Goal: Transaction & Acquisition: Purchase product/service

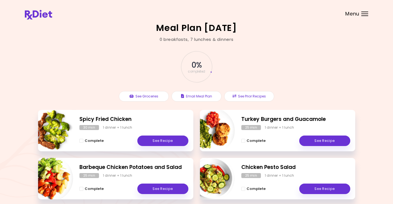
click at [355, 13] on span "Menu" at bounding box center [352, 13] width 14 height 5
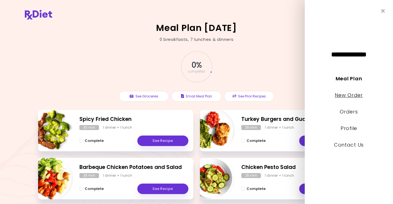
click at [342, 95] on link "New Order" at bounding box center [349, 95] width 28 height 7
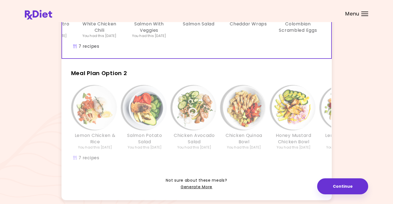
scroll to position [98, 0]
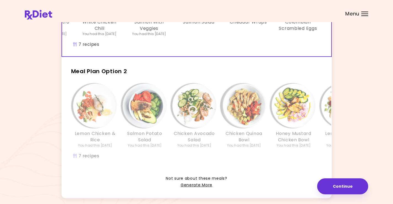
drag, startPoint x: 277, startPoint y: 78, endPoint x: 262, endPoint y: 79, distance: 14.9
click at [262, 76] on h2 "Meal Plan Option 2" at bounding box center [197, 69] width 270 height 14
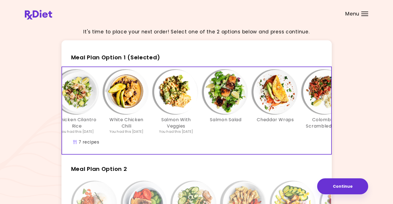
scroll to position [0, 68]
click at [226, 101] on img "Info - Salmon Salad - Meal Plan Option 1 (Selected)" at bounding box center [226, 92] width 44 height 44
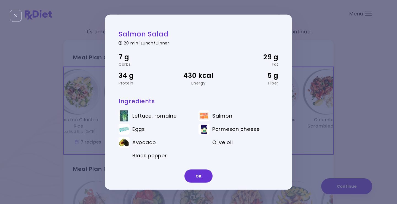
drag, startPoint x: 198, startPoint y: 175, endPoint x: 191, endPoint y: 174, distance: 6.6
click at [198, 174] on button "OK" at bounding box center [199, 175] width 28 height 13
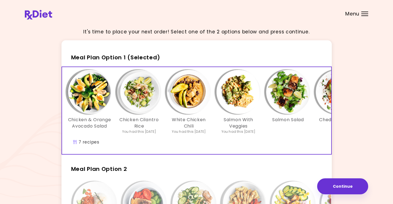
scroll to position [0, 0]
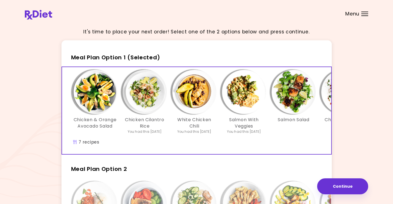
click at [112, 57] on span "Meal Plan Option 1 (Selected)" at bounding box center [115, 58] width 89 height 8
drag, startPoint x: 179, startPoint y: 55, endPoint x: 178, endPoint y: 60, distance: 4.6
click at [179, 58] on h2 "Meal Plan Option 1 (Selected)" at bounding box center [197, 55] width 270 height 14
click at [210, 144] on div "Chicken & Orange Avocado Salad Chicken Cilantro Rice You had this [DATE] White …" at bounding box center [244, 110] width 364 height 87
click at [343, 184] on button "Continue" at bounding box center [342, 186] width 51 height 16
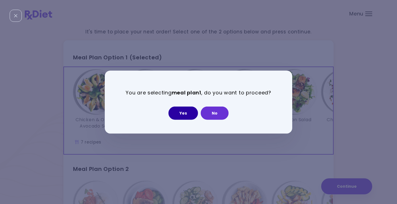
click at [182, 113] on button "Yes" at bounding box center [184, 112] width 30 height 13
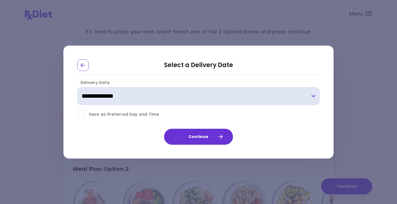
click at [314, 94] on select "**********" at bounding box center [198, 96] width 243 height 18
select select "**********"
click at [77, 87] on select "**********" at bounding box center [198, 96] width 243 height 18
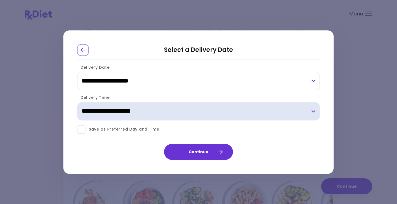
click at [314, 111] on select "**********" at bounding box center [198, 111] width 243 height 18
click at [77, 102] on select "**********" at bounding box center [198, 111] width 243 height 18
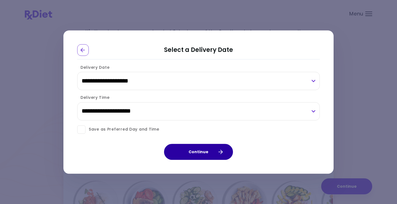
click at [195, 151] on button "Continue" at bounding box center [198, 152] width 69 height 16
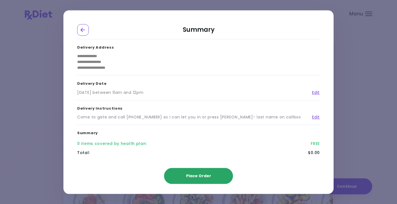
drag, startPoint x: 194, startPoint y: 173, endPoint x: 197, endPoint y: 179, distance: 6.6
click at [194, 174] on span "Place Order" at bounding box center [198, 176] width 25 height 6
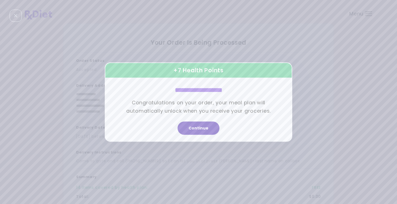
click at [197, 126] on button "Continue" at bounding box center [199, 127] width 42 height 13
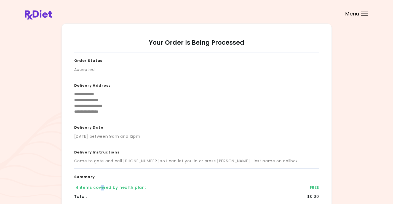
click at [102, 188] on div "14 items covered by health plan :" at bounding box center [110, 188] width 72 height 6
drag, startPoint x: 86, startPoint y: 175, endPoint x: 89, endPoint y: 177, distance: 3.7
click at [87, 176] on h3 "Summary" at bounding box center [196, 176] width 245 height 14
drag, startPoint x: 167, startPoint y: 186, endPoint x: 198, endPoint y: 183, distance: 30.8
click at [177, 184] on div "14 items covered by health plan : FREE" at bounding box center [196, 187] width 245 height 9
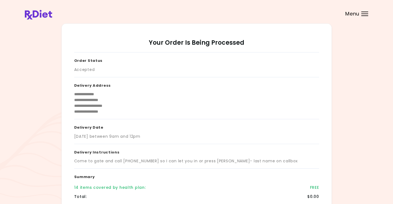
drag, startPoint x: 228, startPoint y: 186, endPoint x: 268, endPoint y: 185, distance: 39.5
click at [259, 185] on div "14 items covered by health plan : FREE" at bounding box center [196, 187] width 245 height 9
drag, startPoint x: 138, startPoint y: 190, endPoint x: 141, endPoint y: 191, distance: 3.6
click at [141, 191] on div "14 items covered by health plan : FREE" at bounding box center [196, 187] width 245 height 9
drag, startPoint x: 195, startPoint y: 186, endPoint x: 193, endPoint y: 182, distance: 3.8
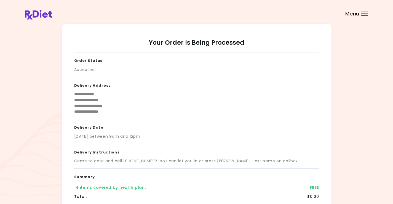
click at [193, 182] on div "**********" at bounding box center [196, 143] width 245 height 182
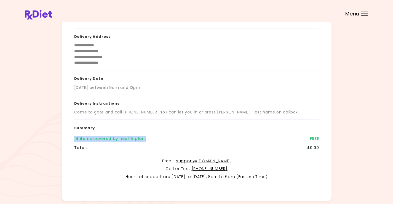
scroll to position [90, 0]
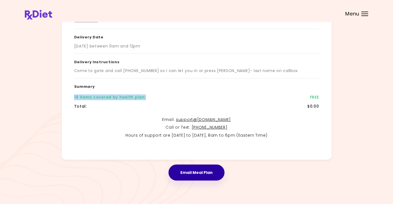
click at [194, 170] on button "Email Meal Plan" at bounding box center [197, 172] width 56 height 16
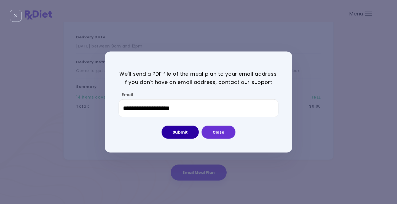
drag, startPoint x: 182, startPoint y: 129, endPoint x: 180, endPoint y: 138, distance: 9.4
click at [181, 138] on button "Submit" at bounding box center [180, 132] width 37 height 13
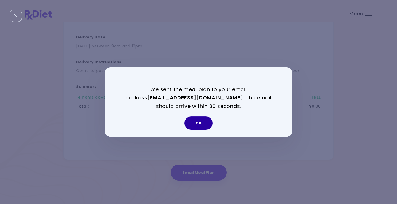
drag, startPoint x: 198, startPoint y: 120, endPoint x: 205, endPoint y: 125, distance: 9.2
click at [198, 121] on button "OK" at bounding box center [199, 122] width 28 height 13
